Goal: Task Accomplishment & Management: Complete application form

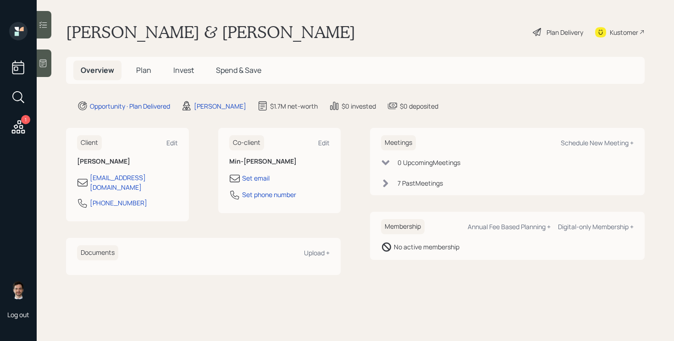
click at [144, 72] on span "Plan" at bounding box center [143, 70] width 15 height 10
